Goal: Task Accomplishment & Management: Manage account settings

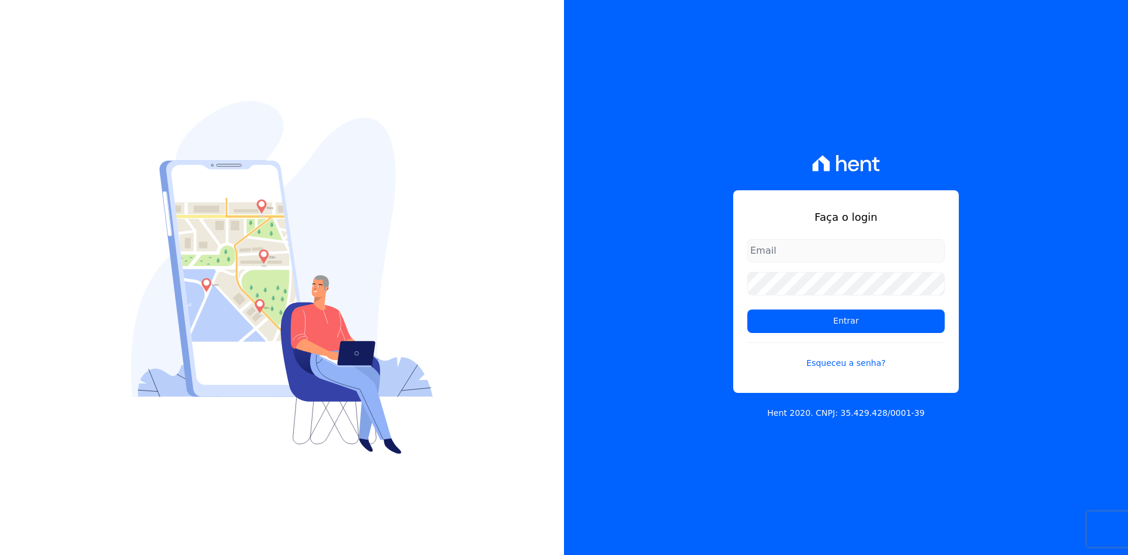
type input "[PERSON_NAME][EMAIL_ADDRESS][DOMAIN_NAME]"
click at [807, 259] on input "[PERSON_NAME][EMAIL_ADDRESS][DOMAIN_NAME]" at bounding box center [846, 251] width 197 height 24
click at [676, 254] on div "Faça o login marla@apiceincorporadora.com.br Entrar Esqueceu a senha? Hent 2020…" at bounding box center [846, 277] width 564 height 555
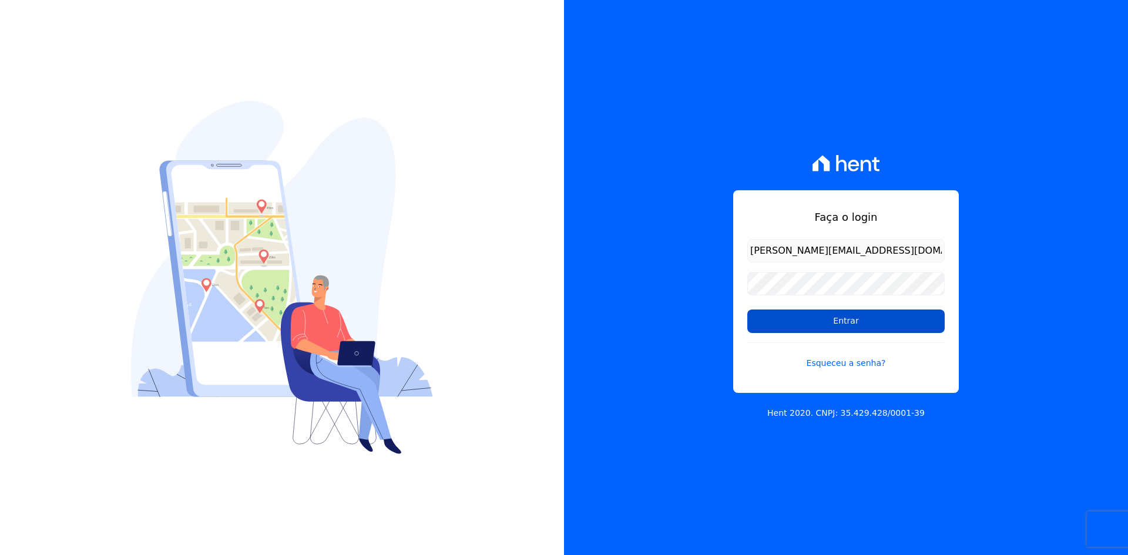
click at [789, 327] on input "Entrar" at bounding box center [846, 322] width 197 height 24
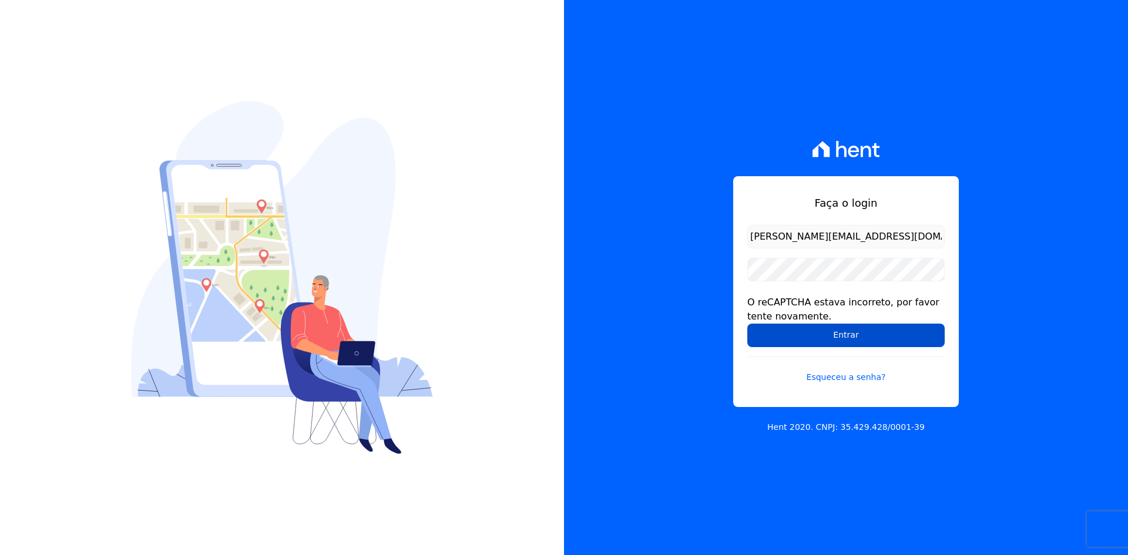
click at [788, 333] on input "Entrar" at bounding box center [846, 336] width 197 height 24
